Goal: Task Accomplishment & Management: Use online tool/utility

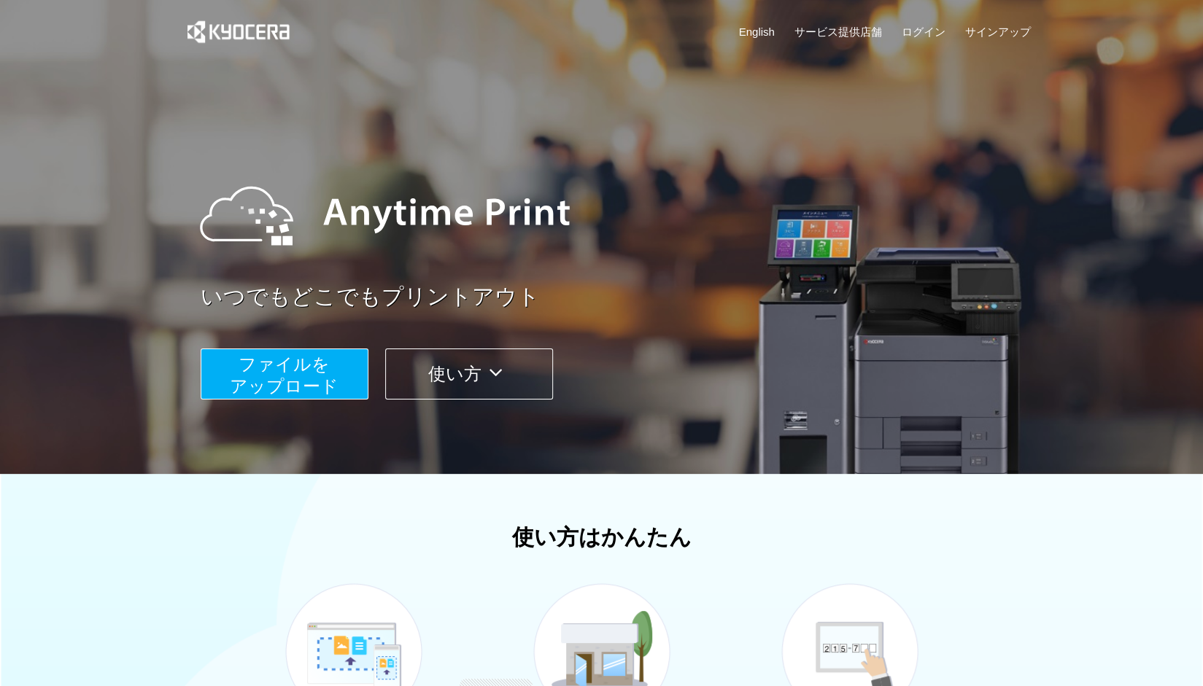
click at [335, 388] on span "ファイルを ​​アップロード" at bounding box center [284, 375] width 109 height 42
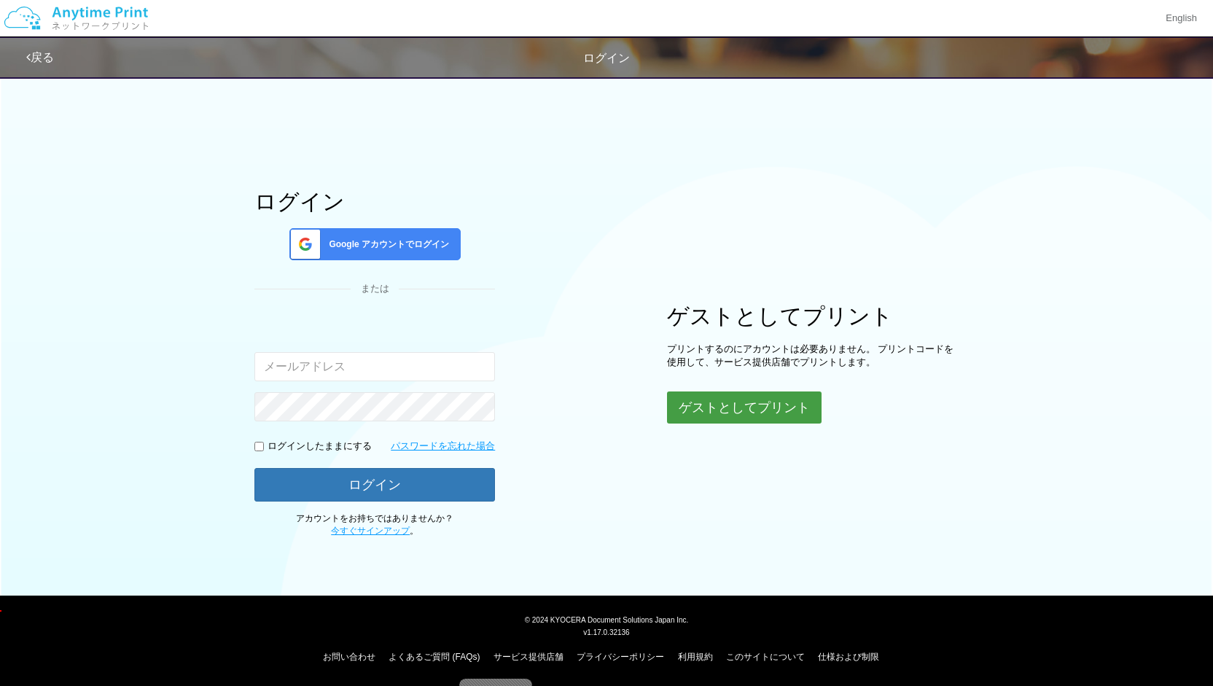
click at [767, 413] on button "ゲストとしてプリント" at bounding box center [744, 408] width 155 height 32
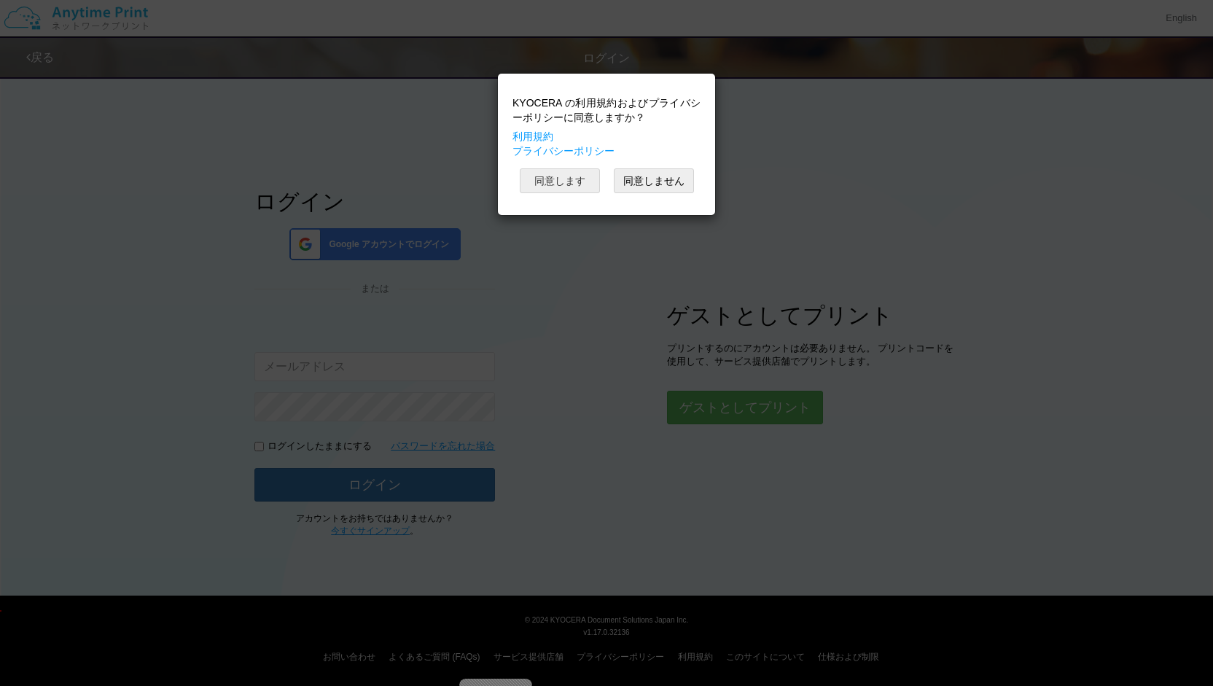
click at [548, 170] on button "同意します" at bounding box center [560, 180] width 80 height 25
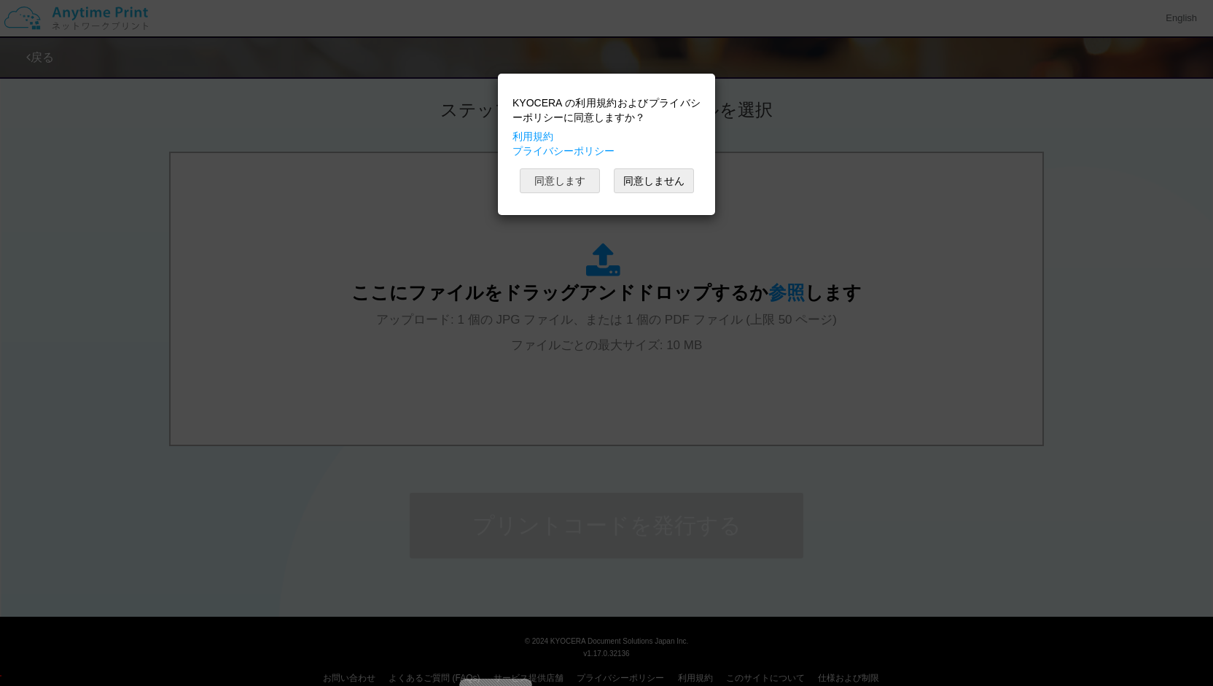
click at [575, 173] on button "同意します" at bounding box center [560, 180] width 80 height 25
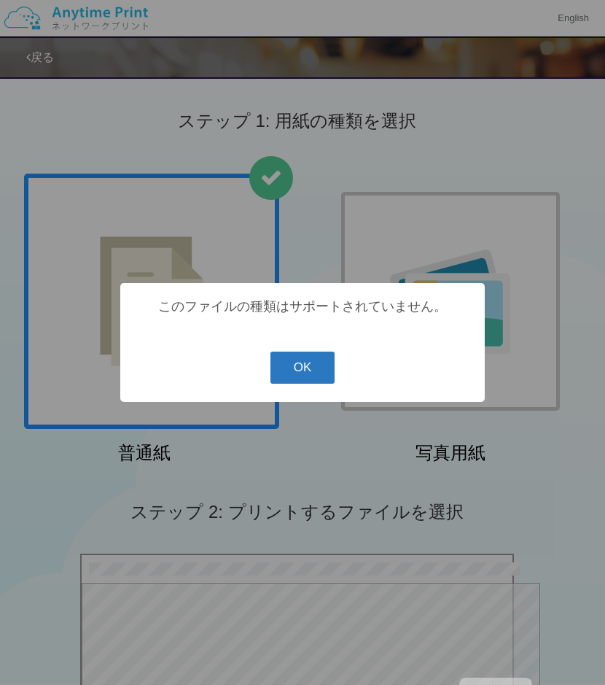
click at [292, 362] on button "OK" at bounding box center [303, 367] width 65 height 32
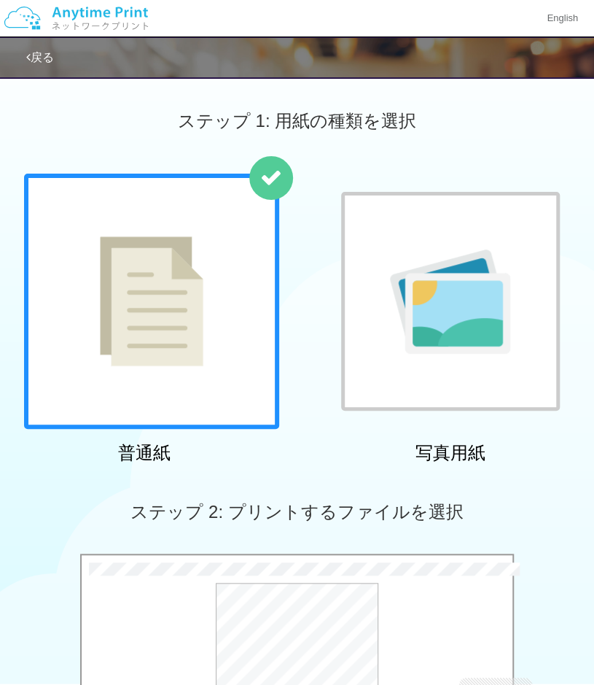
scroll to position [424, 0]
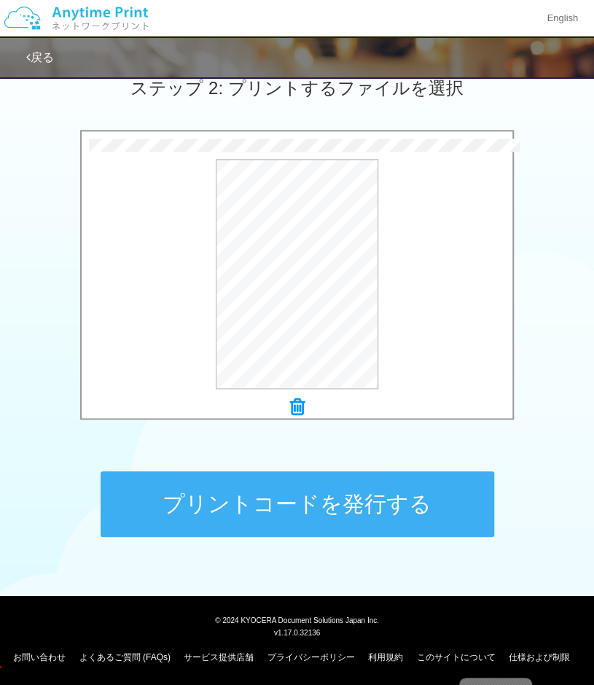
click at [308, 513] on button "プリントコードを発行する" at bounding box center [298, 504] width 394 height 66
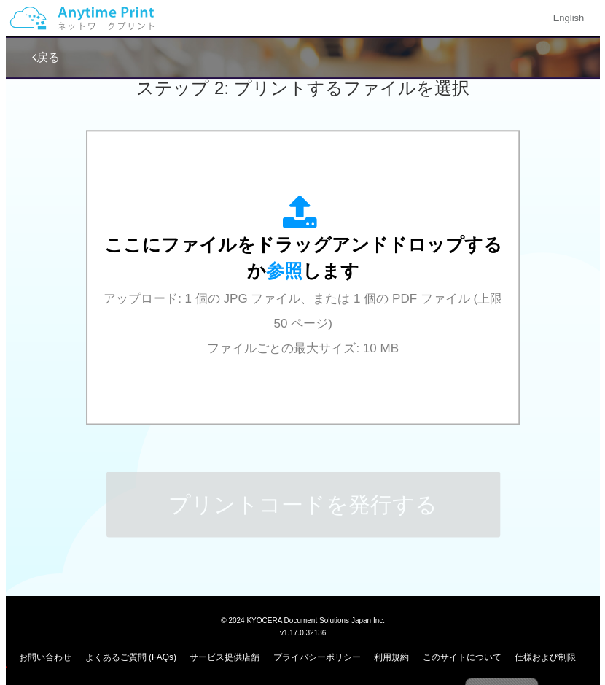
scroll to position [0, 0]
